Goal: Transaction & Acquisition: Purchase product/service

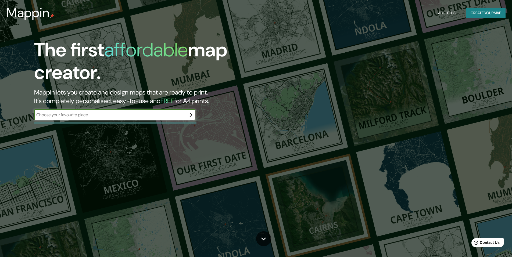
click at [101, 117] on input "text" at bounding box center [109, 115] width 150 height 6
type input "PANGUIPULLI"
click at [188, 114] on icon "button" at bounding box center [190, 115] width 6 height 6
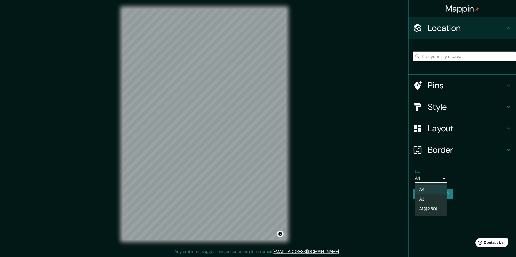
click at [443, 179] on body "Mappin Location Pins Style Layout Border Choose a border. Hint : you can make l…" at bounding box center [258, 128] width 516 height 257
click at [427, 199] on li "A3" at bounding box center [431, 199] width 32 height 10
type input "a4"
click at [432, 194] on button "Create your map" at bounding box center [432, 194] width 40 height 10
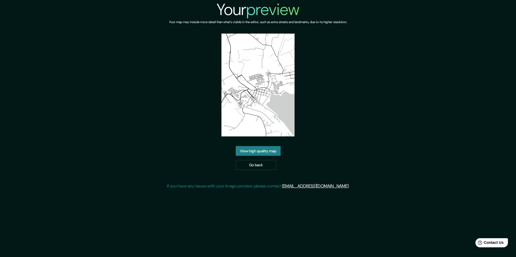
click at [261, 151] on link "View high quality map" at bounding box center [257, 151] width 45 height 10
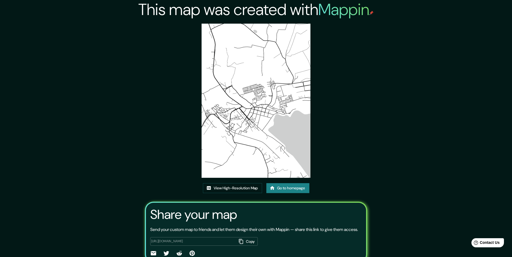
click at [256, 129] on img at bounding box center [255, 101] width 109 height 154
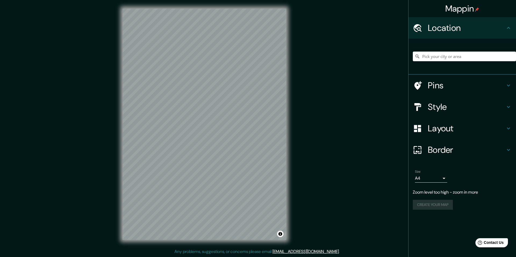
click at [295, 95] on div "Mappin Location Pins Style Layout Border Choose a border. Hint : you can make l…" at bounding box center [258, 128] width 516 height 257
click at [305, 151] on div "Mappin Location Pins Style Layout Border Choose a border. Hint : you can make l…" at bounding box center [258, 128] width 516 height 257
click at [311, 146] on div "Mappin Location Pins Style Layout Border Choose a border. Hint : you can make l…" at bounding box center [258, 128] width 516 height 257
click at [467, 102] on h4 "Style" at bounding box center [465, 106] width 77 height 11
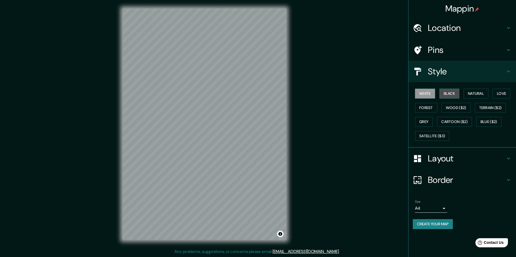
click at [454, 92] on button "Black" at bounding box center [449, 94] width 20 height 10
click at [472, 94] on button "Natural" at bounding box center [475, 94] width 25 height 10
click at [504, 94] on button "Love" at bounding box center [501, 94] width 18 height 10
click at [427, 93] on button "White" at bounding box center [425, 94] width 20 height 10
click at [430, 113] on div "White Black Natural Love Forest Wood ($2) Terrain ($2) Grey Cartoon ($2) Blue (…" at bounding box center [463, 114] width 103 height 56
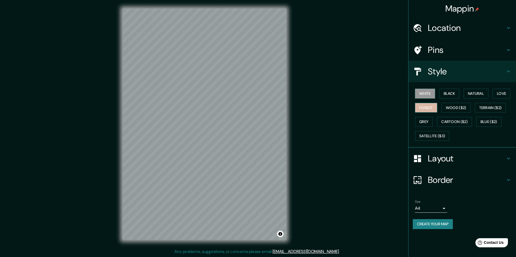
click at [433, 108] on button "Forest" at bounding box center [426, 108] width 22 height 10
click at [429, 95] on button "White" at bounding box center [425, 94] width 20 height 10
click at [438, 209] on body "Mappin Location Pins Style White Black Natural Love Forest Wood ($2) Terrain ($…" at bounding box center [258, 128] width 516 height 257
click at [428, 227] on li "A3" at bounding box center [431, 229] width 32 height 10
click at [444, 226] on button "Create your map" at bounding box center [432, 224] width 40 height 10
